Goal: Use online tool/utility: Utilize a website feature to perform a specific function

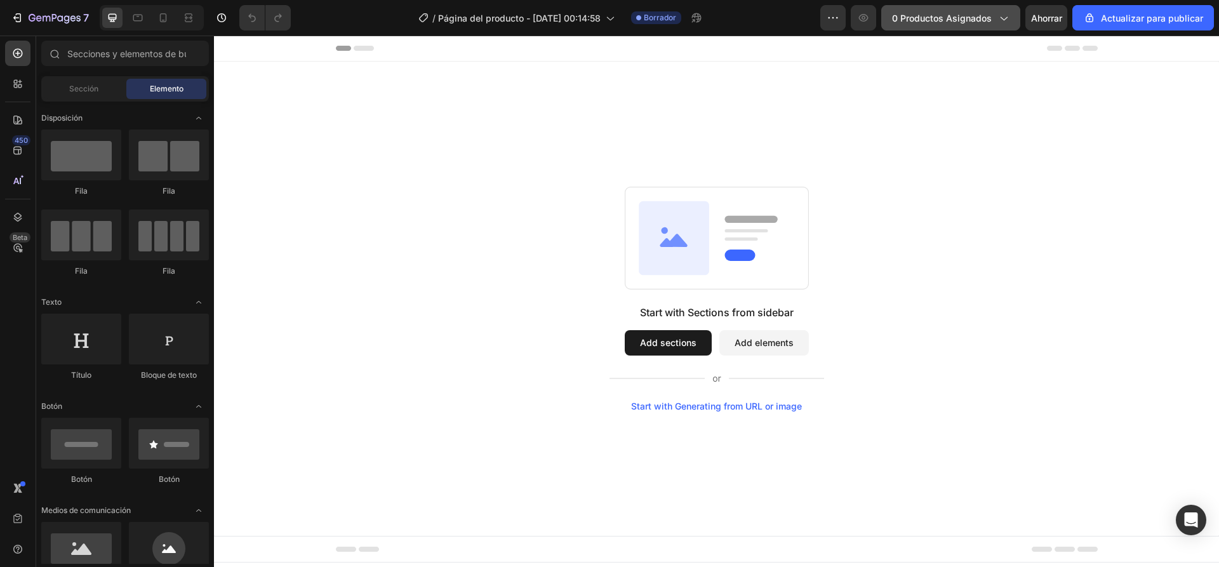
click at [918, 19] on font "0 productos asignados" at bounding box center [942, 18] width 100 height 11
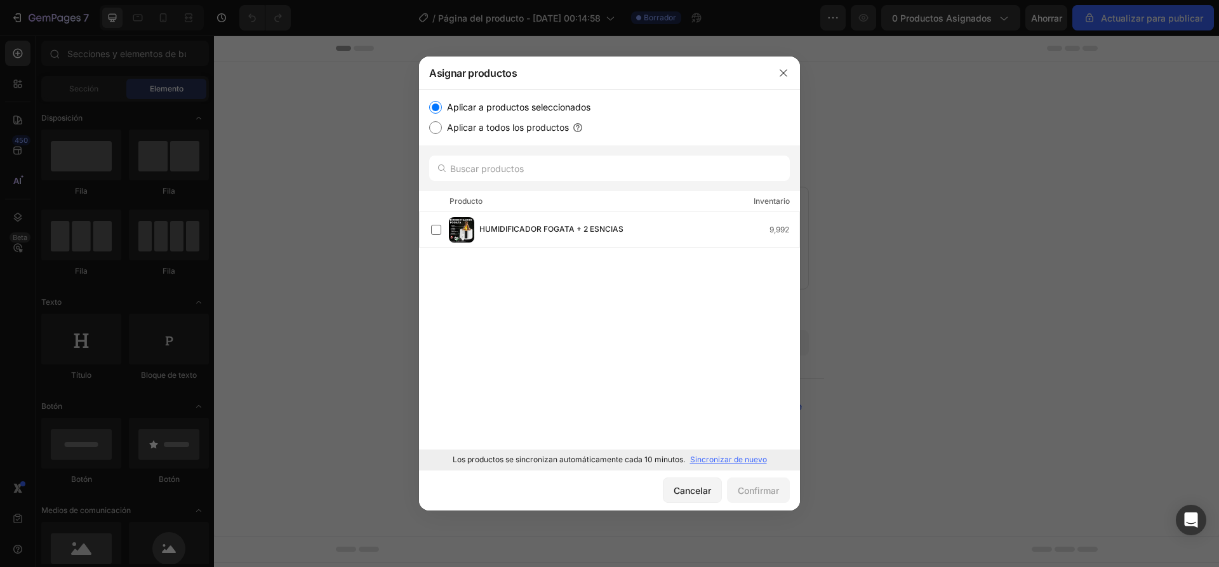
click at [461, 126] on font "Aplicar a todos los productos" at bounding box center [508, 127] width 122 height 11
click at [442, 126] on input "Aplicar a todos los productos" at bounding box center [435, 127] width 13 height 13
radio input "true"
click at [469, 110] on font "Aplicar a productos seleccionados" at bounding box center [518, 107] width 143 height 11
click at [442, 110] on input "Aplicar a productos seleccionados" at bounding box center [435, 107] width 13 height 13
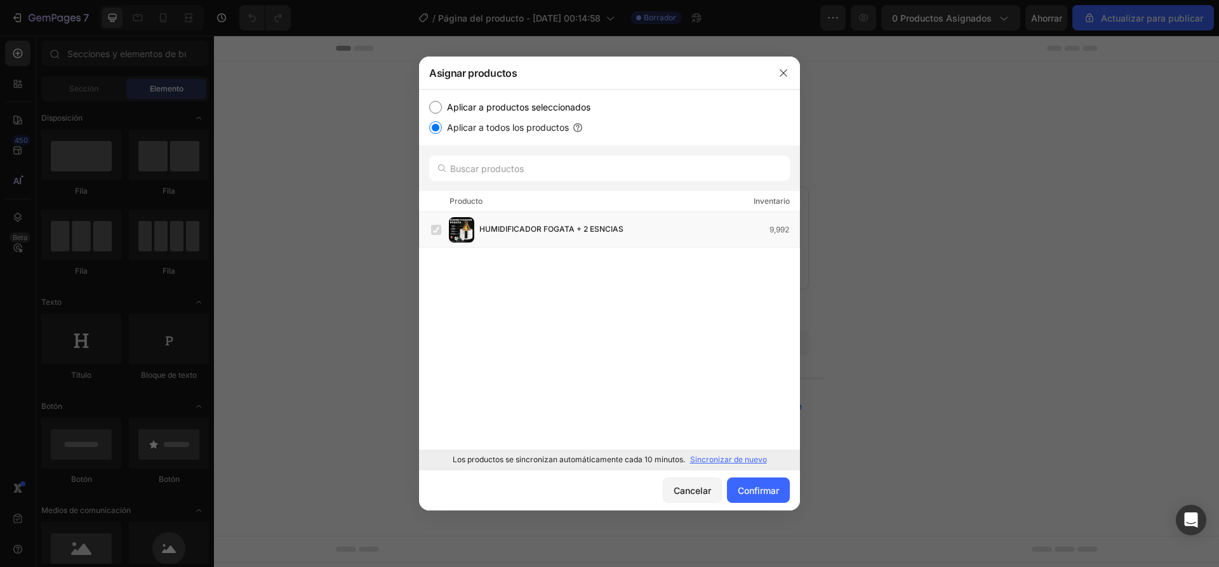
radio input "true"
click at [787, 72] on icon "button" at bounding box center [783, 73] width 10 height 10
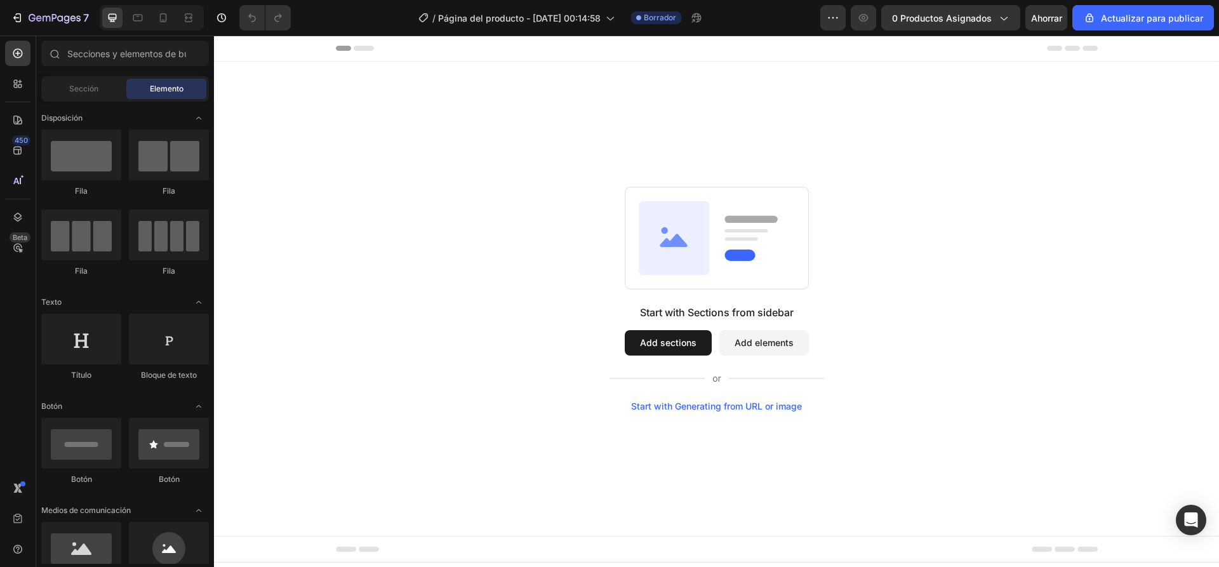
click at [586, 86] on div "Start with Sections from sidebar Add sections Add elements Start with Generatin…" at bounding box center [716, 299] width 1005 height 474
